Goal: Task Accomplishment & Management: Manage account settings

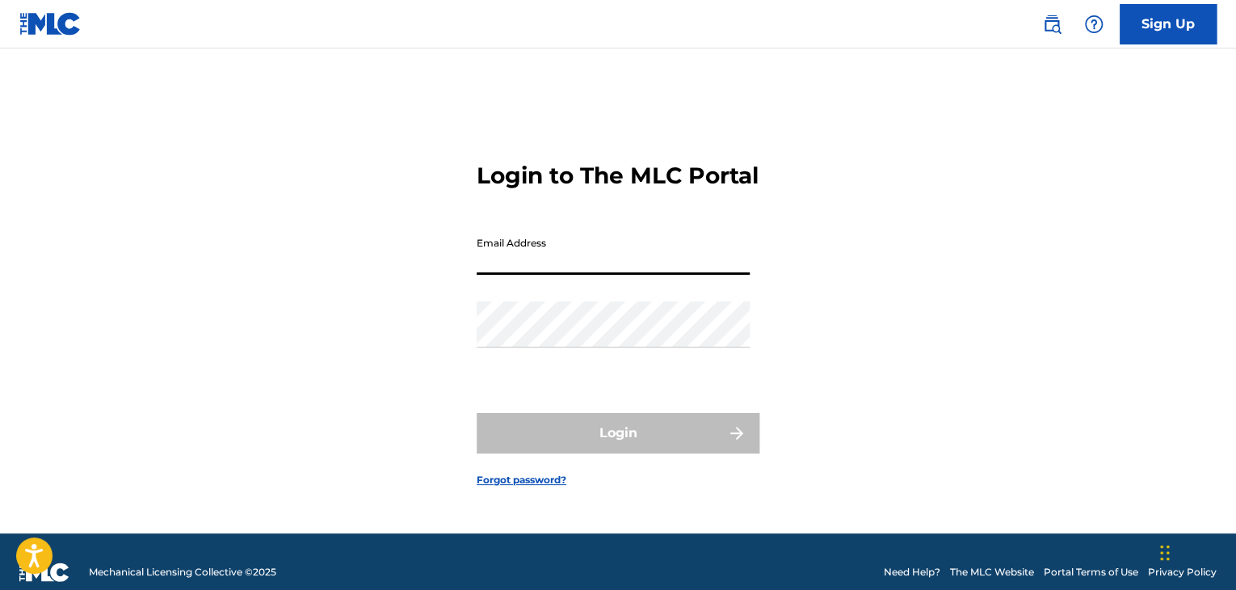
click at [565, 275] on input "Email Address" at bounding box center [613, 252] width 273 height 46
type input "[PERSON_NAME][EMAIL_ADDRESS][DOMAIN_NAME]"
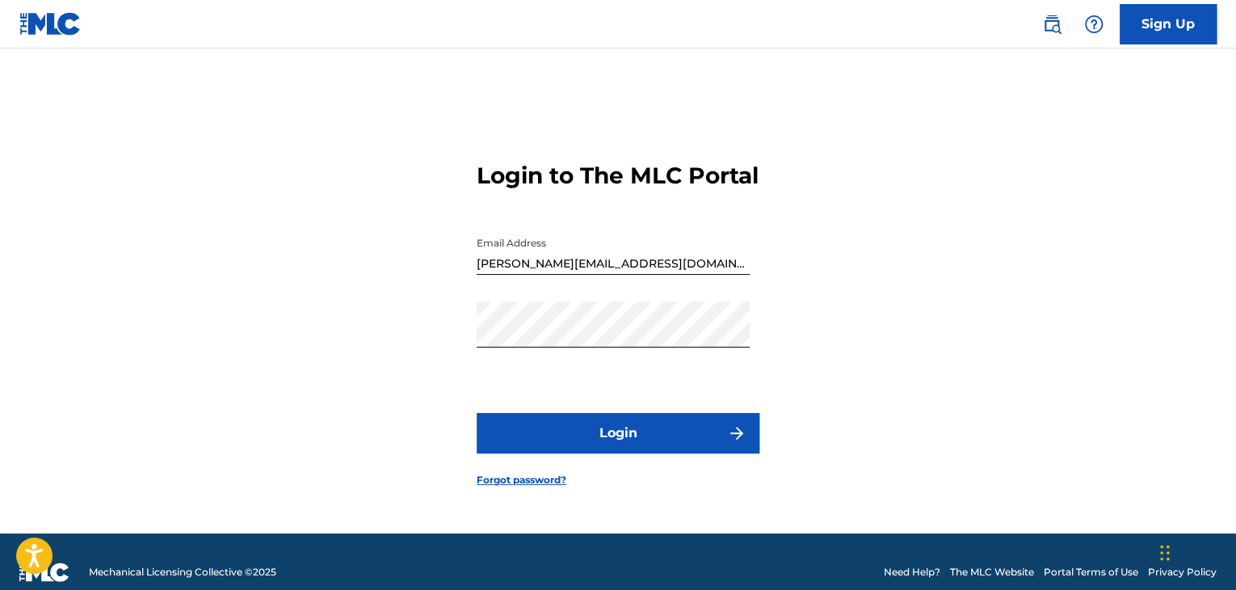
click at [529, 443] on button "Login" at bounding box center [618, 433] width 283 height 40
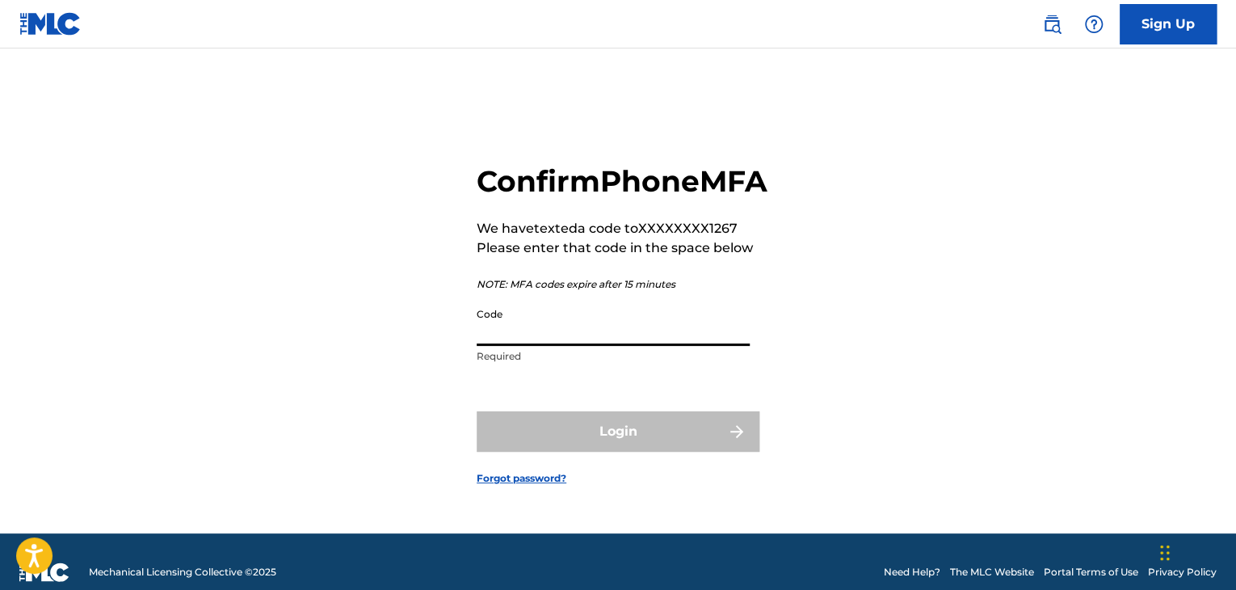
click at [545, 346] on input "Code" at bounding box center [613, 323] width 273 height 46
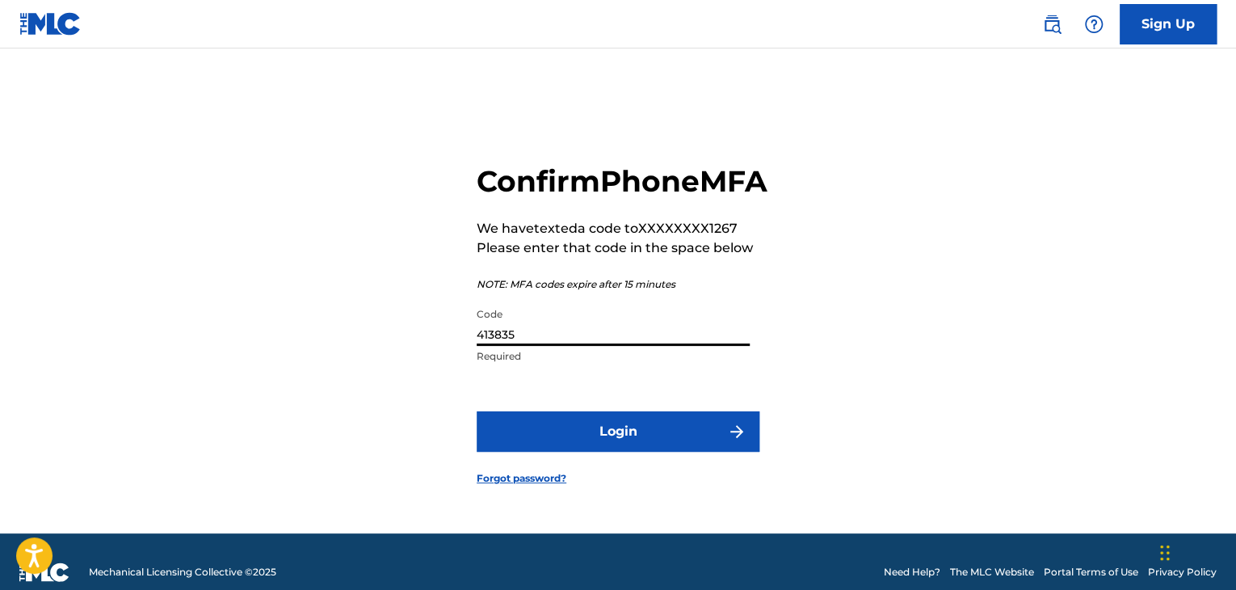
type input "413835"
click at [526, 452] on button "Login" at bounding box center [618, 431] width 283 height 40
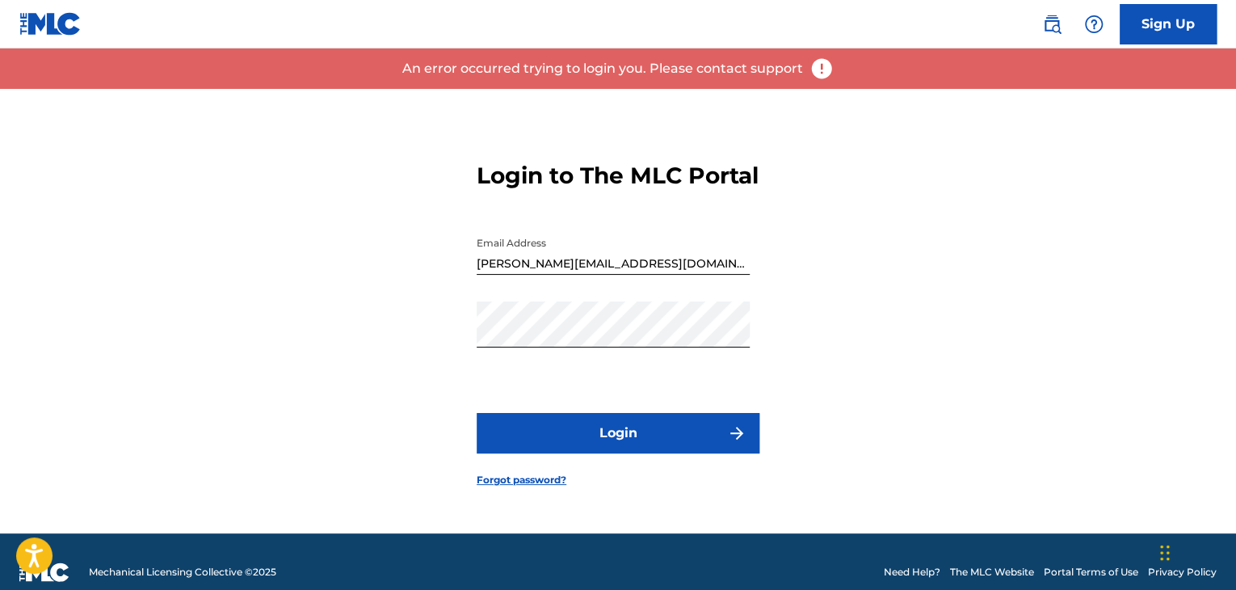
click at [554, 440] on button "Login" at bounding box center [618, 433] width 283 height 40
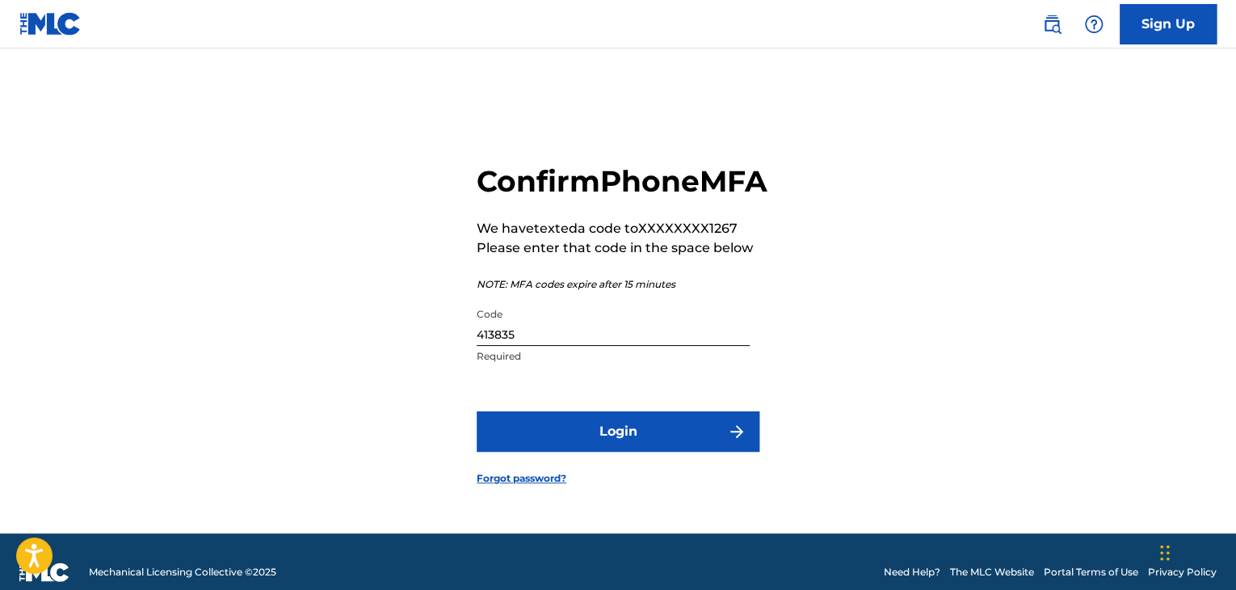
click at [527, 344] on input "413835" at bounding box center [613, 323] width 273 height 46
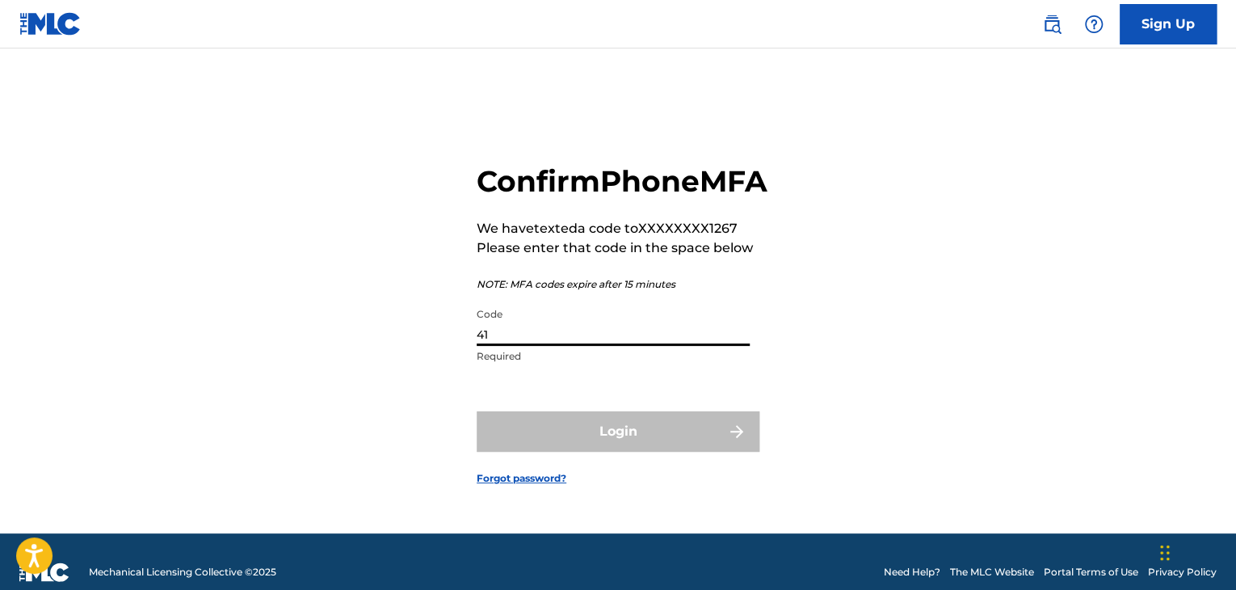
type input "4"
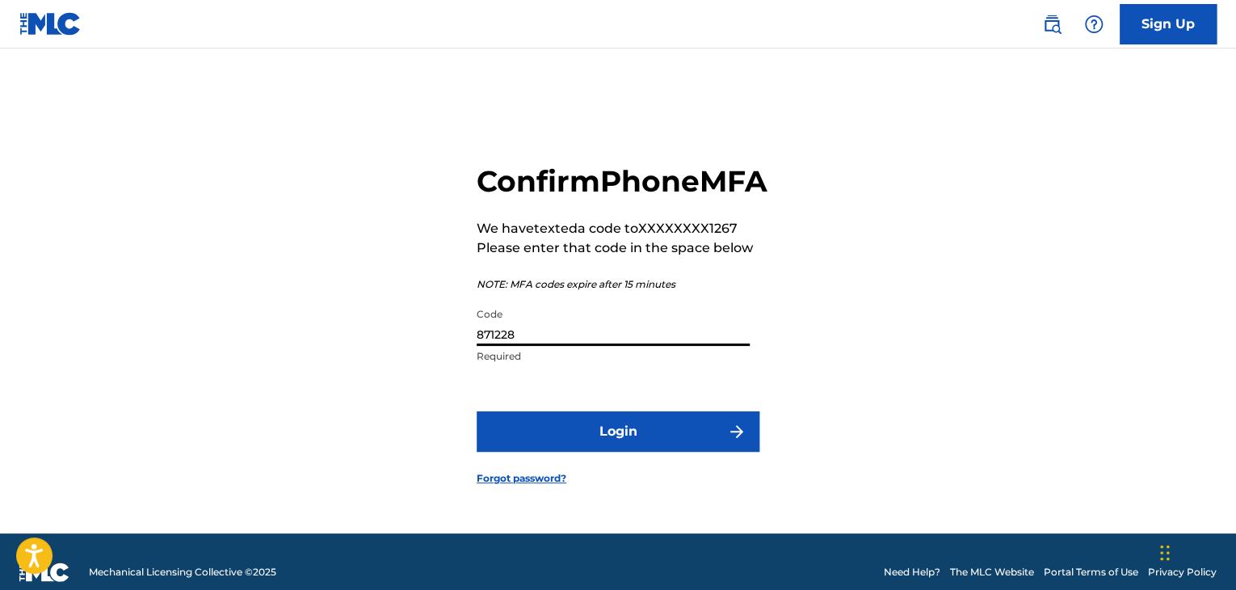
type input "871228"
click at [676, 452] on button "Login" at bounding box center [618, 431] width 283 height 40
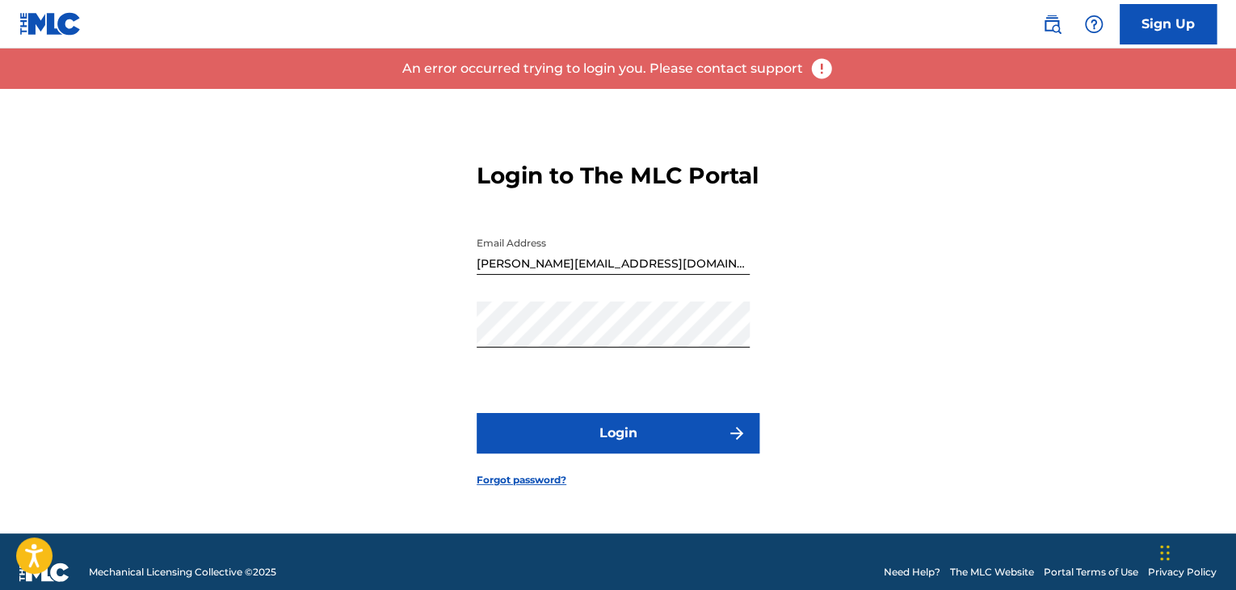
click at [665, 439] on button "Login" at bounding box center [618, 433] width 283 height 40
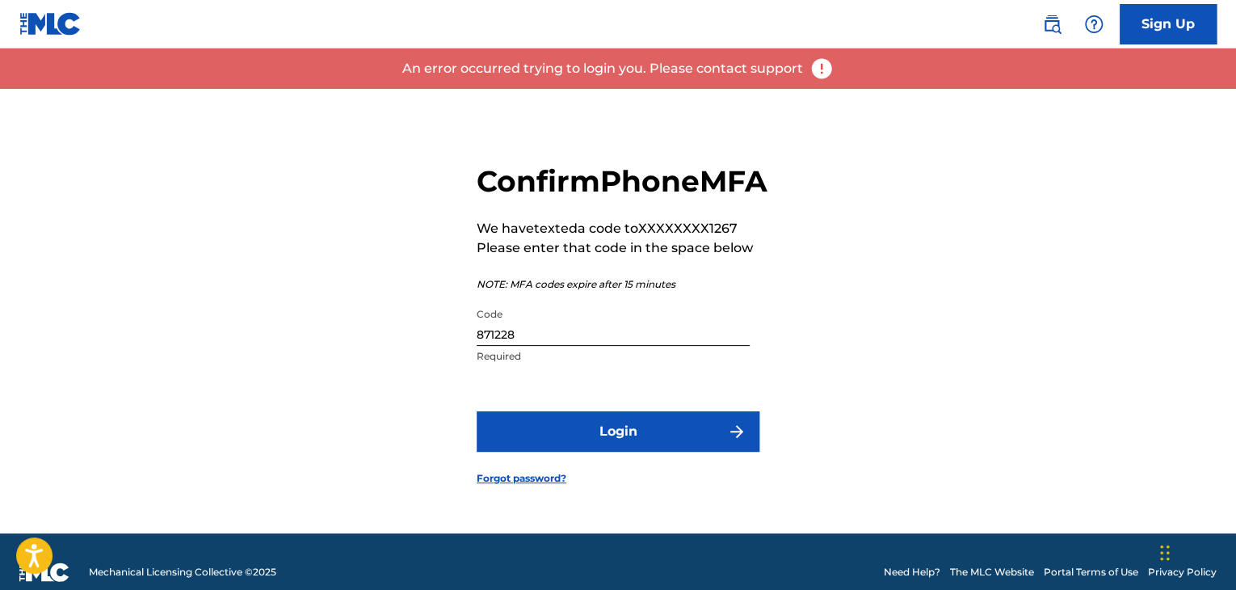
click at [539, 346] on input "871228" at bounding box center [613, 323] width 273 height 46
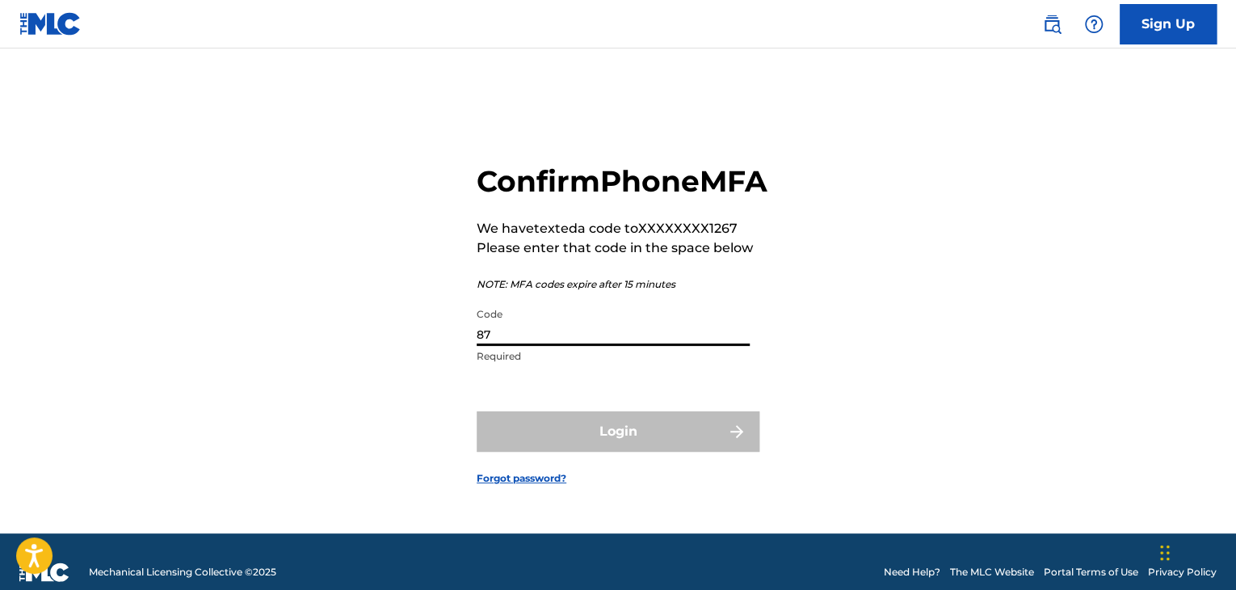
type input "8"
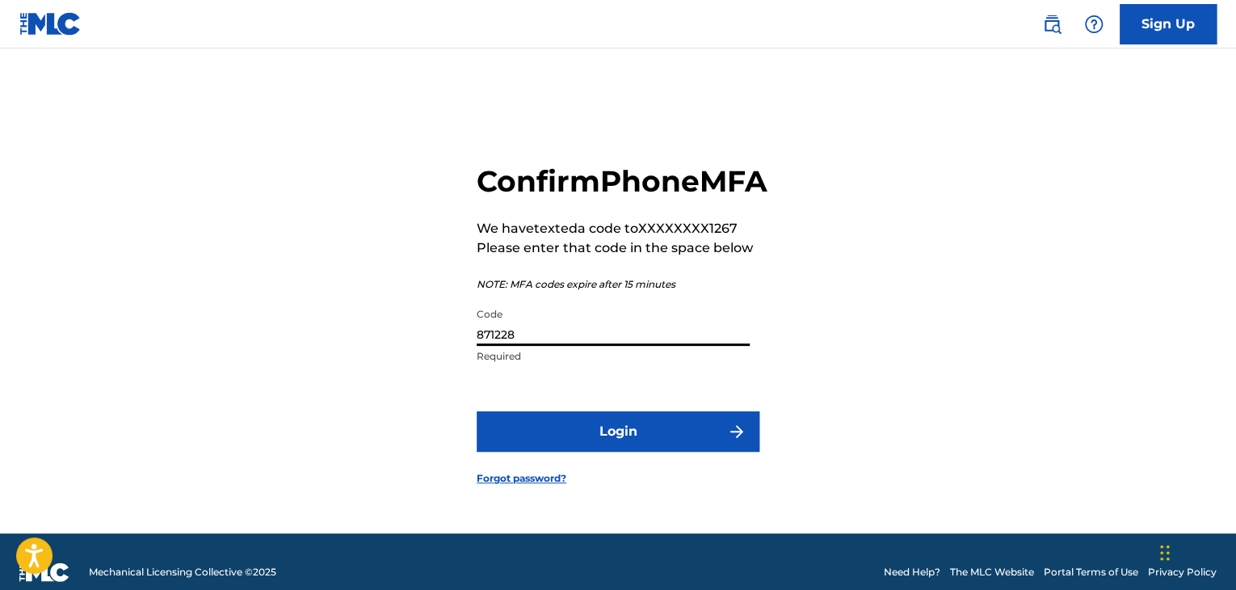
type input "871228"
click at [582, 442] on button "Login" at bounding box center [618, 431] width 283 height 40
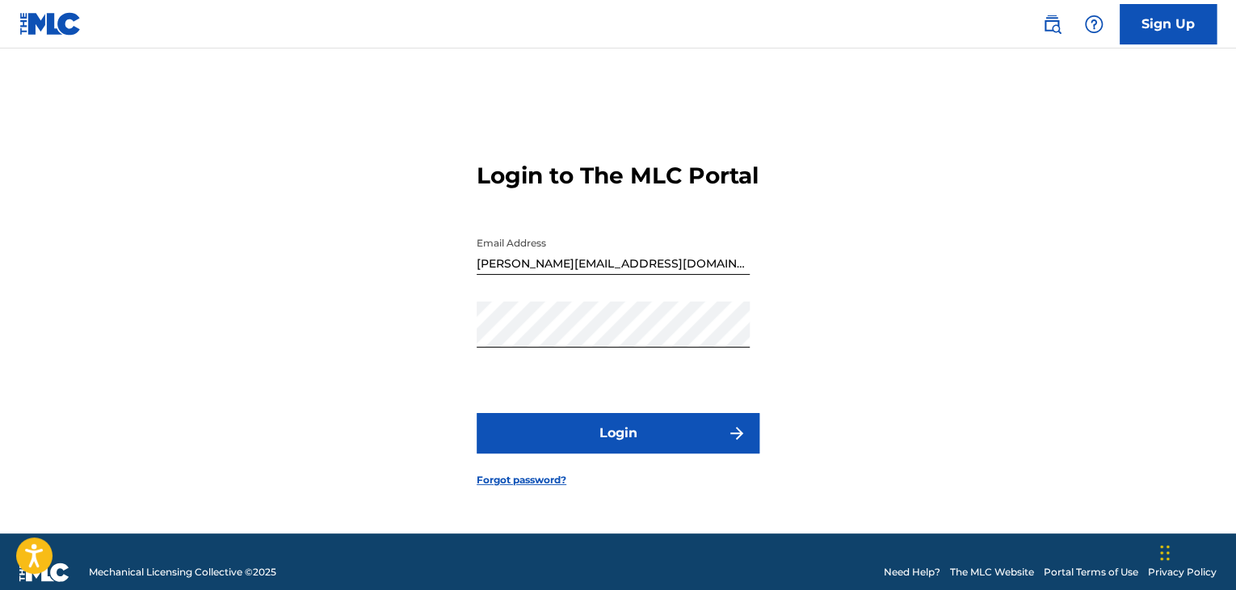
click at [562, 437] on button "Login" at bounding box center [618, 433] width 283 height 40
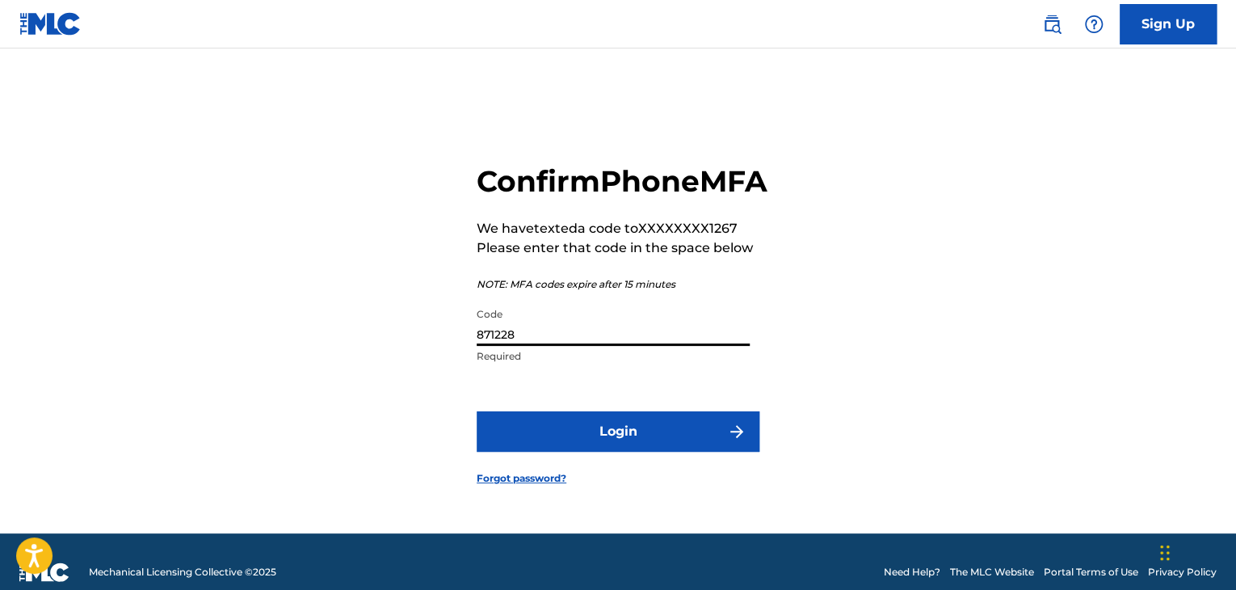
click at [530, 346] on input "871228" at bounding box center [613, 323] width 273 height 46
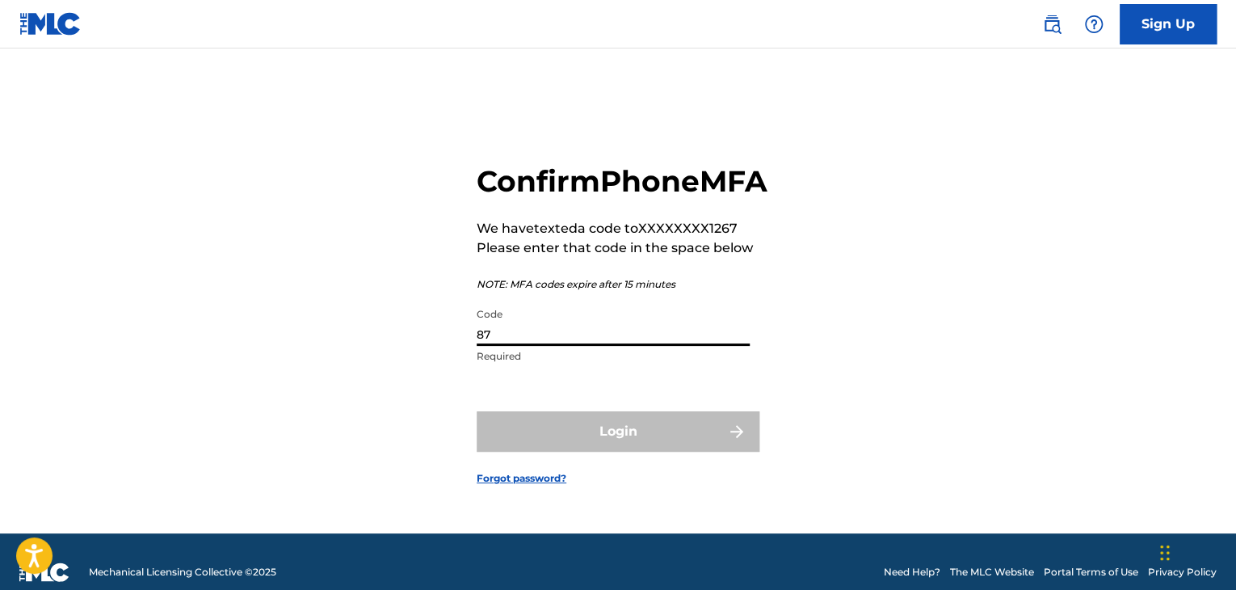
type input "8"
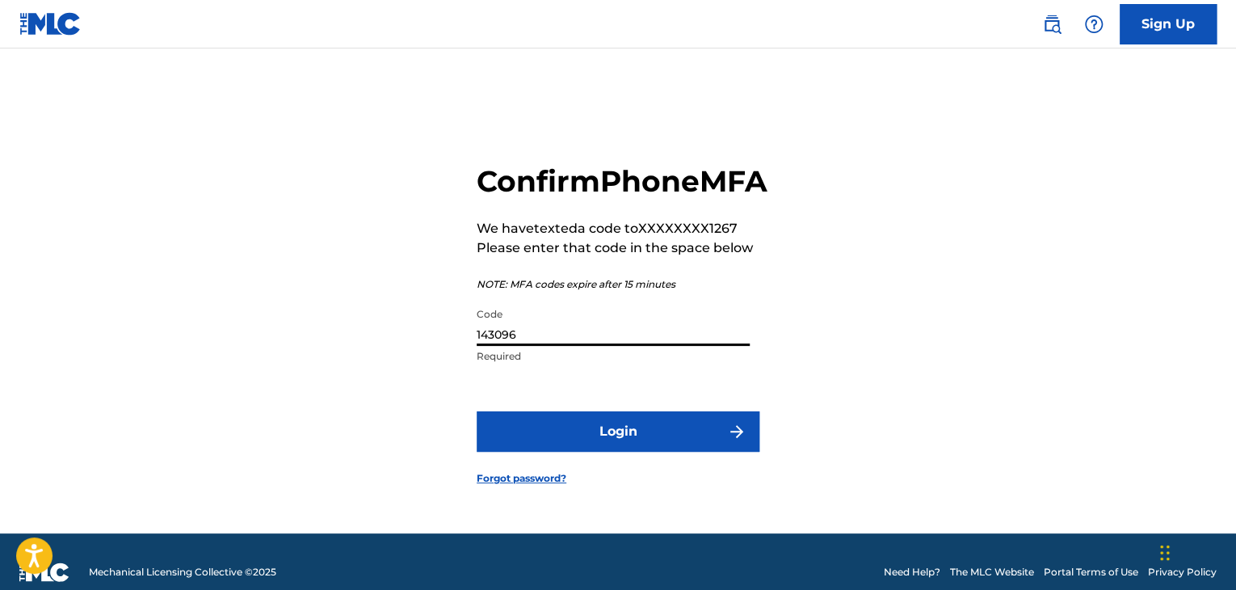
type input "143096"
click at [572, 450] on button "Login" at bounding box center [618, 431] width 283 height 40
